Goal: Task Accomplishment & Management: Use online tool/utility

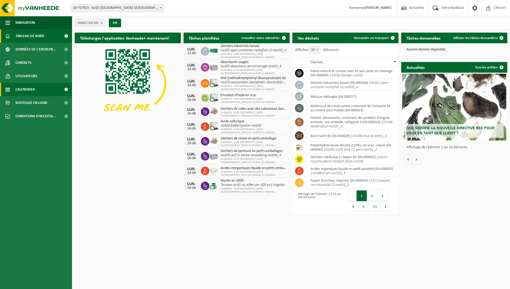
click at [28, 89] on span "Calendrier" at bounding box center [24, 89] width 19 height 13
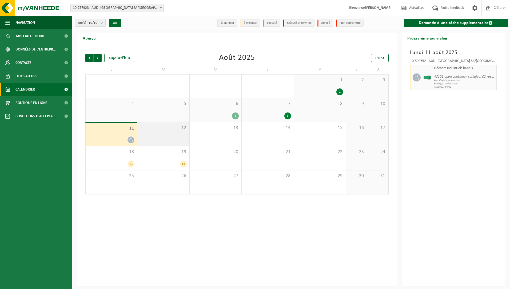
click at [172, 130] on span "12" at bounding box center [163, 128] width 46 height 6
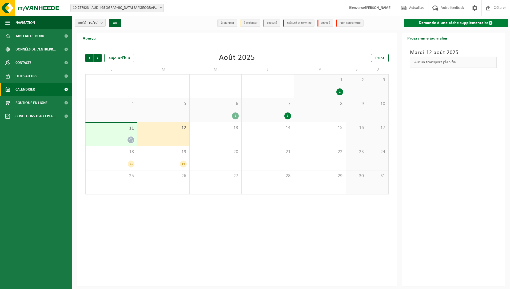
click at [433, 23] on link "Demande d'une tâche supplémentaire" at bounding box center [456, 23] width 104 height 9
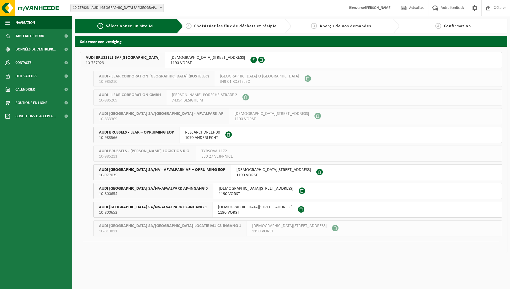
click at [148, 207] on span "AUDI BRUSSELS SA/NV-AFVALPARK C2-INGANG 1" at bounding box center [153, 206] width 108 height 5
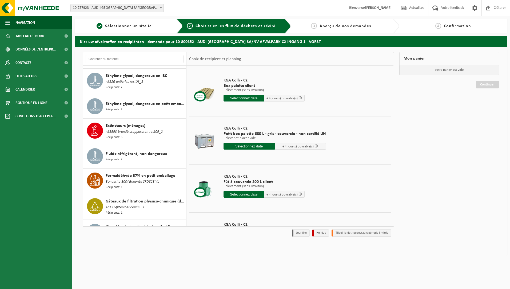
scroll to position [1586, 0]
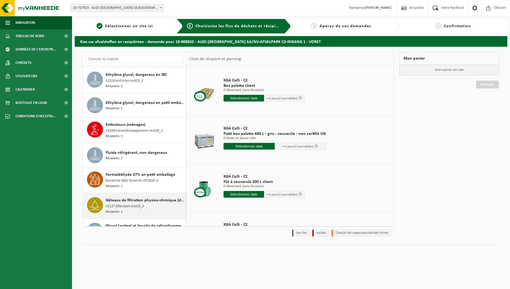
click at [159, 197] on span "Gâteaux de filtration physico-chimique (dangereux)" at bounding box center [145, 200] width 79 height 6
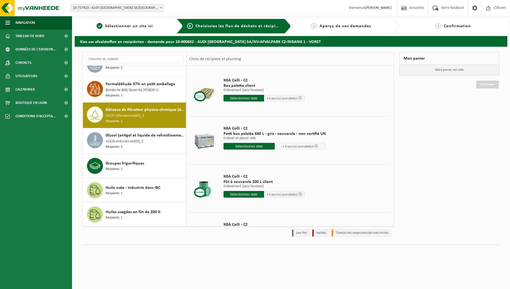
scroll to position [1690, 0]
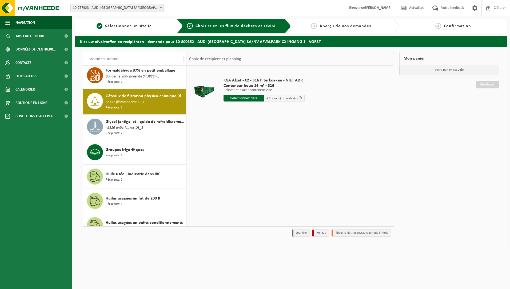
click at [244, 98] on input "text" at bounding box center [243, 98] width 41 height 7
click at [238, 146] on div "12" at bounding box center [237, 145] width 9 height 9
type input "à partir de 2025-08-12"
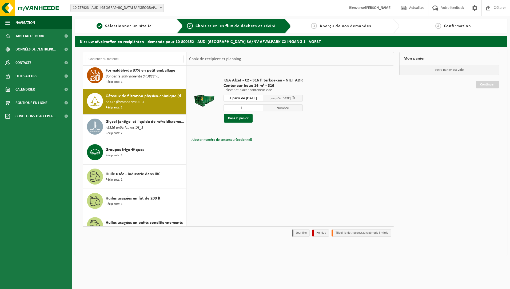
click at [243, 107] on input "1" at bounding box center [243, 107] width 40 height 7
type input "2"
click at [233, 119] on button "Dans le panier" at bounding box center [238, 118] width 29 height 9
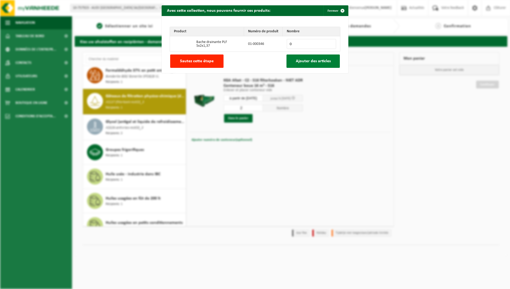
click at [311, 60] on span "Ajouter des articles" at bounding box center [313, 61] width 35 height 4
